Goal: Find contact information: Find contact information

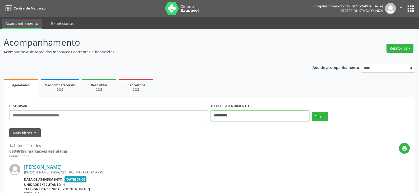
click at [228, 115] on input "**********" at bounding box center [260, 116] width 98 height 11
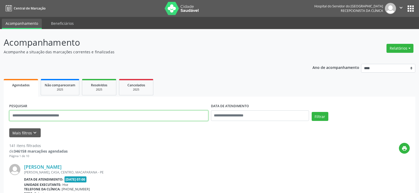
click at [140, 115] on input "text" at bounding box center [108, 116] width 199 height 11
type input "**********"
click at [312, 112] on button "Filtrar" at bounding box center [320, 116] width 17 height 9
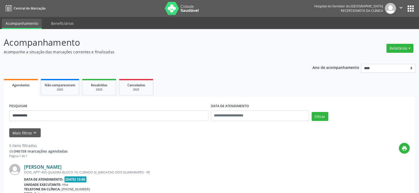
click at [62, 167] on link "[PERSON_NAME]" at bounding box center [43, 167] width 38 height 6
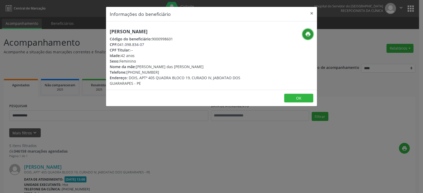
click at [308, 34] on icon "print" at bounding box center [308, 34] width 6 height 6
drag, startPoint x: 135, startPoint y: 72, endPoint x: 156, endPoint y: 72, distance: 21.2
click at [156, 72] on div "Telefone: [PHONE_NUMBER]" at bounding box center [176, 73] width 133 height 6
copy div "98581-0135"
click at [315, 14] on button "×" at bounding box center [311, 13] width 11 height 13
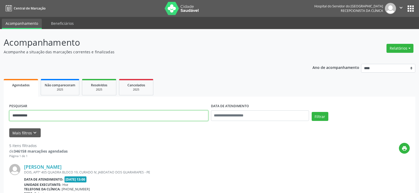
drag, startPoint x: 112, startPoint y: 118, endPoint x: 0, endPoint y: 118, distance: 112.4
click at [312, 112] on button "Filtrar" at bounding box center [320, 116] width 17 height 9
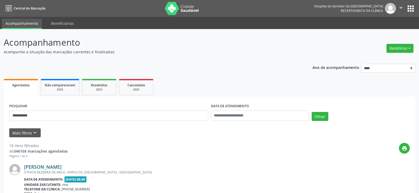
click at [59, 167] on link "[PERSON_NAME]" at bounding box center [43, 167] width 38 height 6
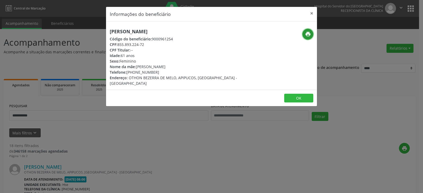
click at [307, 32] on icon "print" at bounding box center [308, 34] width 6 height 6
drag, startPoint x: 135, startPoint y: 72, endPoint x: 158, endPoint y: 72, distance: 23.0
click at [158, 72] on div "Telefone: [PHONE_NUMBER]" at bounding box center [176, 73] width 133 height 6
copy div "98521-8434"
click at [309, 13] on button "×" at bounding box center [311, 13] width 11 height 13
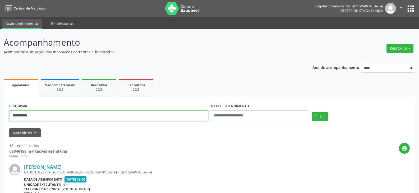
drag, startPoint x: 83, startPoint y: 113, endPoint x: 0, endPoint y: 118, distance: 83.2
click at [312, 112] on button "Filtrar" at bounding box center [320, 116] width 17 height 9
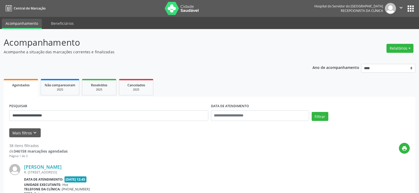
click at [62, 166] on link "[PERSON_NAME]" at bounding box center [43, 167] width 38 height 6
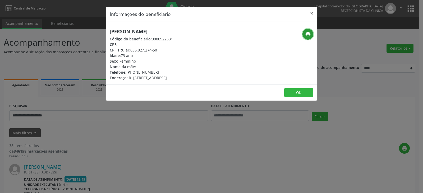
click at [309, 36] on icon "print" at bounding box center [308, 34] width 6 height 6
drag, startPoint x: 135, startPoint y: 70, endPoint x: 164, endPoint y: 69, distance: 29.1
click at [164, 70] on div "Telefone: [PHONE_NUMBER]" at bounding box center [141, 73] width 63 height 6
copy div "99979-9649"
drag, startPoint x: 131, startPoint y: 49, endPoint x: 158, endPoint y: 49, distance: 27.0
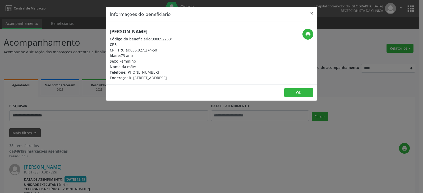
click at [158, 49] on div "CPF Titular: 036.827.274-50" at bounding box center [141, 50] width 63 height 6
copy div "036.827.274-50"
click at [307, 13] on button "×" at bounding box center [311, 13] width 11 height 13
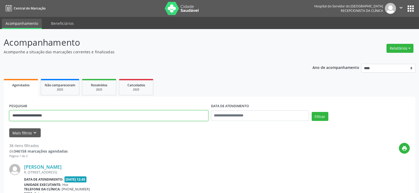
drag, startPoint x: 86, startPoint y: 117, endPoint x: 2, endPoint y: 117, distance: 84.3
paste input "text"
type input "**********"
click at [312, 112] on button "Filtrar" at bounding box center [320, 116] width 17 height 9
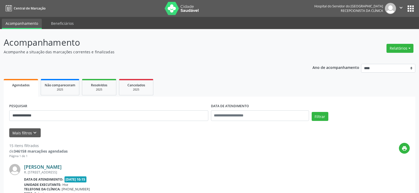
click at [61, 166] on link "[PERSON_NAME]" at bounding box center [43, 167] width 38 height 6
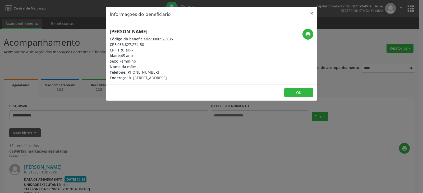
drag, startPoint x: 166, startPoint y: 31, endPoint x: 110, endPoint y: 34, distance: 56.4
click at [110, 34] on h5 "[PERSON_NAME]" at bounding box center [141, 32] width 63 height 6
copy h5 "[PERSON_NAME]"
click at [313, 12] on button "×" at bounding box center [311, 13] width 11 height 13
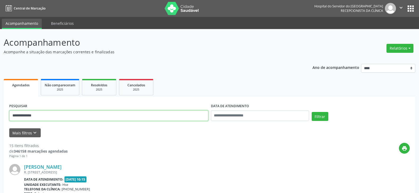
drag, startPoint x: 81, startPoint y: 111, endPoint x: 0, endPoint y: 116, distance: 81.6
click at [312, 112] on button "Filtrar" at bounding box center [320, 116] width 17 height 9
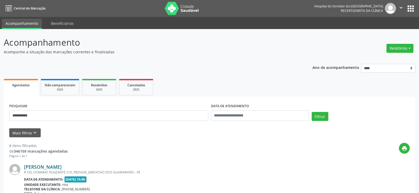
click at [62, 167] on link "[PERSON_NAME]" at bounding box center [43, 167] width 38 height 6
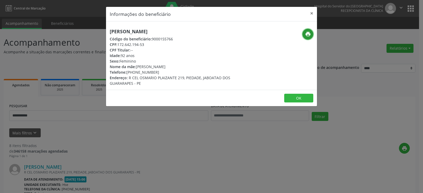
click at [310, 34] on icon "print" at bounding box center [308, 34] width 6 height 6
drag, startPoint x: 134, startPoint y: 72, endPoint x: 161, endPoint y: 71, distance: 27.5
click at [161, 71] on div "Telefone: [PHONE_NUMBER]" at bounding box center [176, 73] width 133 height 6
copy div "99376-2511"
click at [311, 12] on button "×" at bounding box center [311, 13] width 11 height 13
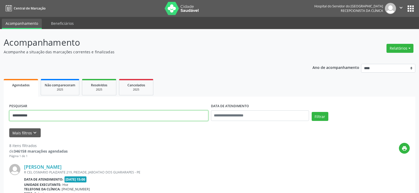
drag, startPoint x: 57, startPoint y: 114, endPoint x: 0, endPoint y: 114, distance: 56.6
type input "*"
type input "**********"
click at [312, 112] on button "Filtrar" at bounding box center [320, 116] width 17 height 9
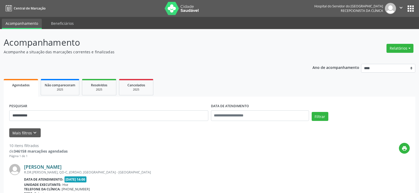
click at [59, 167] on link "[PERSON_NAME]" at bounding box center [43, 167] width 38 height 6
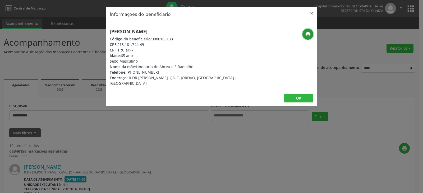
click at [304, 30] on button "print" at bounding box center [307, 34] width 11 height 11
drag, startPoint x: 134, startPoint y: 73, endPoint x: 157, endPoint y: 72, distance: 23.5
click at [157, 72] on div "Telefone: [PHONE_NUMBER]" at bounding box center [176, 73] width 133 height 6
copy div "98816-7151"
click at [309, 12] on button "×" at bounding box center [311, 13] width 11 height 13
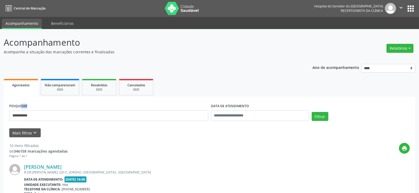
drag, startPoint x: 103, startPoint y: 121, endPoint x: 1, endPoint y: 107, distance: 102.7
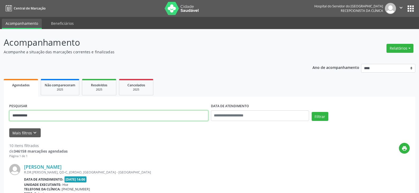
click at [48, 113] on input "text" at bounding box center [108, 116] width 199 height 11
type input "**********"
click at [312, 112] on button "Filtrar" at bounding box center [320, 116] width 17 height 9
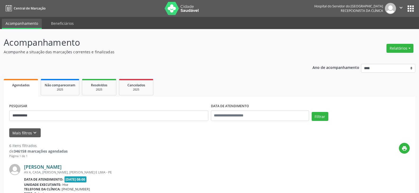
click at [49, 166] on link "[PERSON_NAME]" at bounding box center [43, 167] width 38 height 6
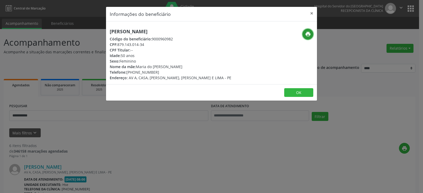
click at [309, 36] on icon "print" at bounding box center [308, 34] width 6 height 6
drag, startPoint x: 135, startPoint y: 74, endPoint x: 165, endPoint y: 74, distance: 29.6
click at [165, 74] on div "Telefone: [PHONE_NUMBER]" at bounding box center [171, 73] width 122 height 6
copy div "97906-7224"
